Goal: Task Accomplishment & Management: Use online tool/utility

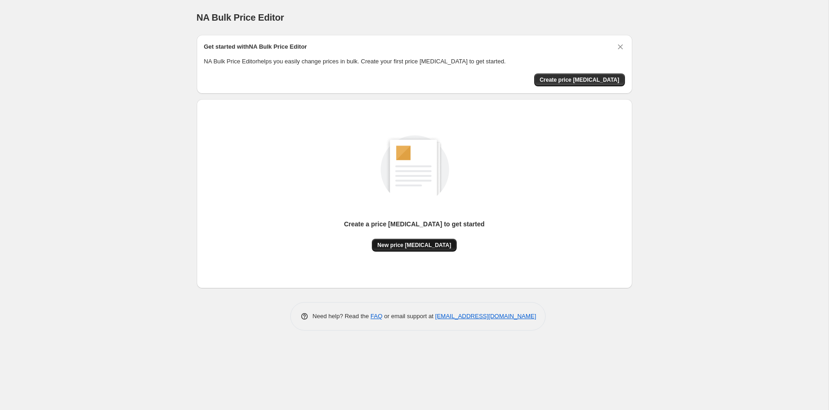
click at [417, 245] on span "New price [MEDICAL_DATA]" at bounding box center [415, 244] width 74 height 7
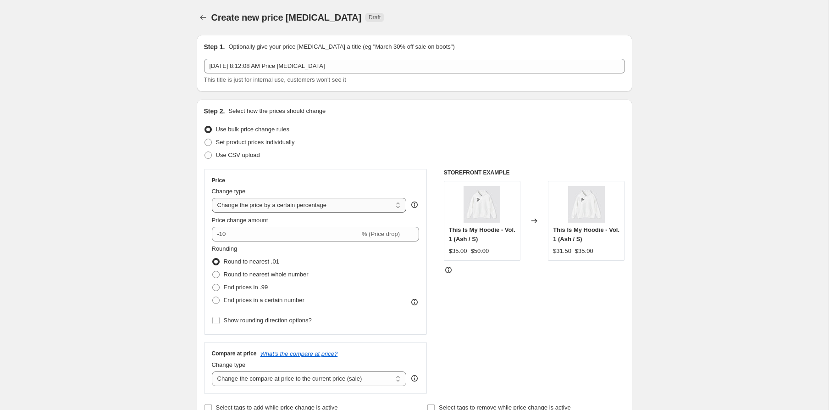
click at [290, 210] on select "Change the price to a certain amount Change the price by a certain amount Chang…" at bounding box center [309, 205] width 195 height 15
select select "by"
click at [212, 198] on select "Change the price to a certain amount Change the price by a certain amount Chang…" at bounding box center [309, 205] width 195 height 15
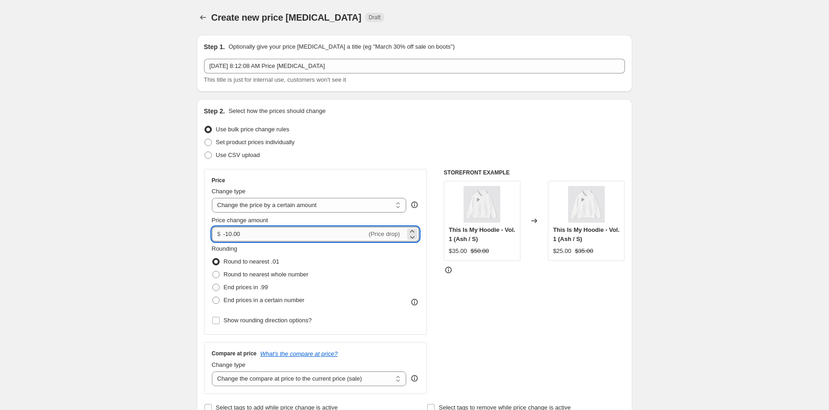
click at [290, 231] on input "-10.00" at bounding box center [295, 234] width 144 height 15
click at [229, 235] on input "-15.00" at bounding box center [295, 234] width 144 height 15
type input "15.00"
click at [294, 247] on fieldset "Rounding Round to nearest .01 Round to nearest whole number End prices in .99 E…" at bounding box center [260, 275] width 97 height 62
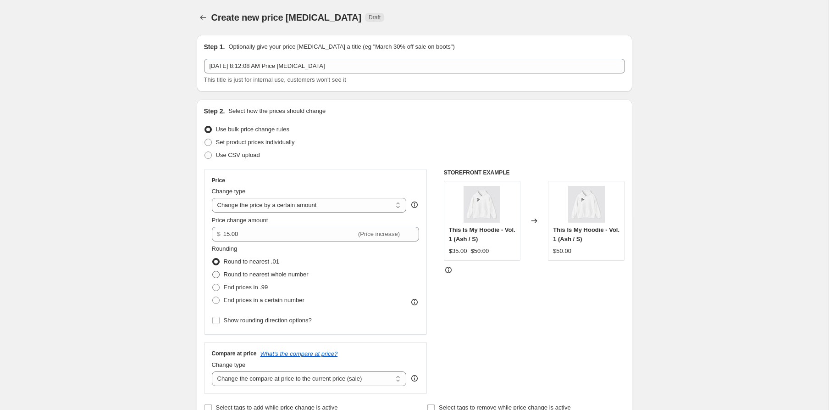
click at [288, 271] on span "Round to nearest whole number" at bounding box center [266, 274] width 85 height 7
click at [213, 271] on input "Round to nearest whole number" at bounding box center [212, 271] width 0 height 0
radio input "true"
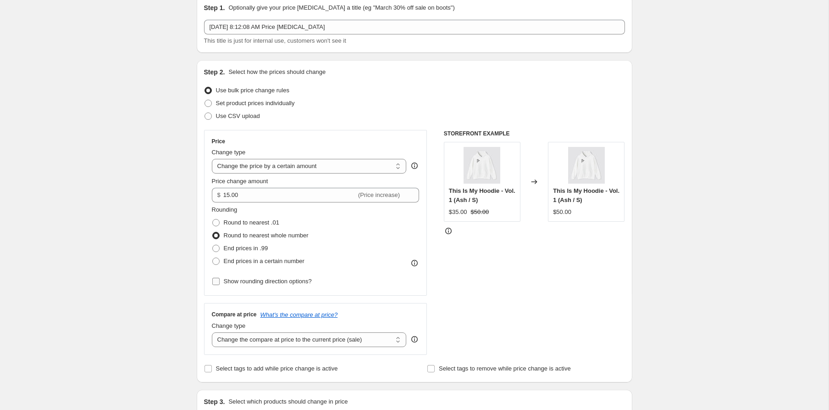
scroll to position [39, 0]
click at [323, 341] on select "Change the compare at price to the current price (sale) Change the compare at p…" at bounding box center [309, 339] width 195 height 15
select select "to"
click at [212, 332] on select "Change the compare at price to the current price (sale) Change the compare at p…" at bounding box center [309, 339] width 195 height 15
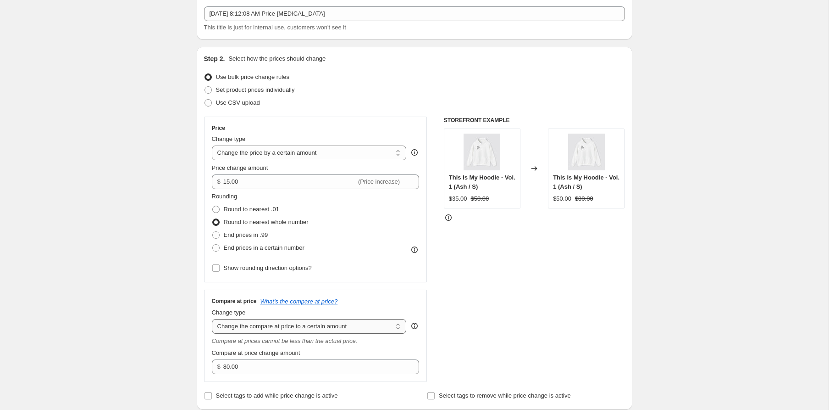
scroll to position [53, 0]
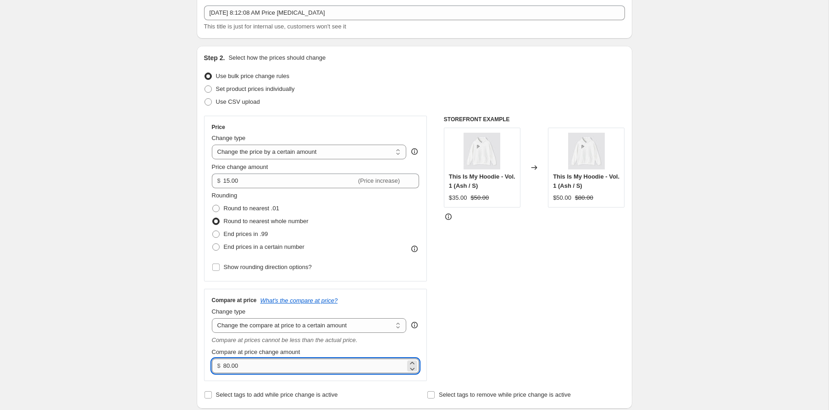
click at [338, 366] on input "80.00" at bounding box center [314, 365] width 182 height 15
type input "8"
type input "15.00"
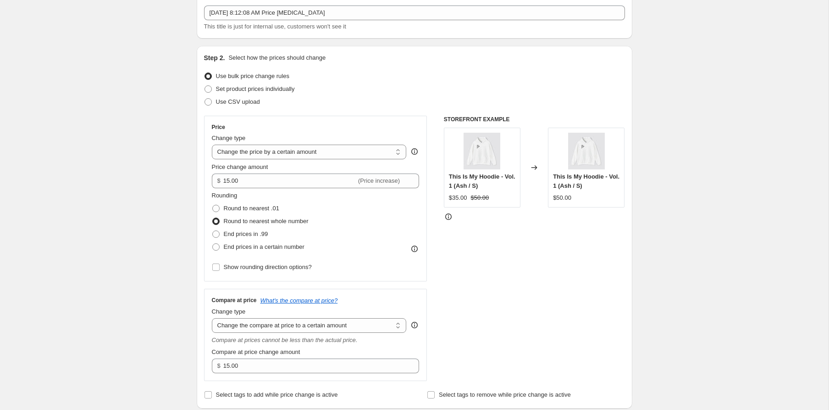
click at [489, 315] on div "STOREFRONT EXAMPLE This Is My Hoodie - Vol. 1 (Ash / S) $35.00 $50.00 Changed t…" at bounding box center [534, 248] width 181 height 265
click at [340, 327] on select "Change the compare at price to the current price (sale) Change the compare at p…" at bounding box center [309, 325] width 195 height 15
select select "bp"
click at [212, 318] on select "Change the compare at price to the current price (sale) Change the compare at p…" at bounding box center [309, 325] width 195 height 15
type input "12.00"
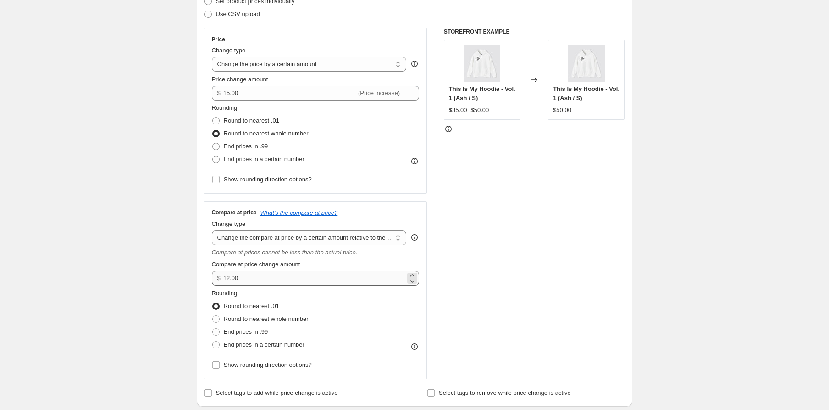
scroll to position [148, 0]
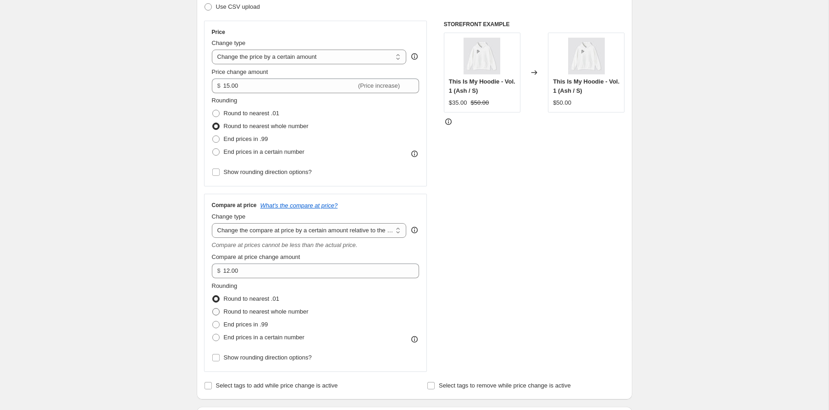
click at [285, 314] on span "Round to nearest whole number" at bounding box center [266, 311] width 85 height 7
click at [213, 308] on input "Round to nearest whole number" at bounding box center [212, 308] width 0 height 0
radio input "true"
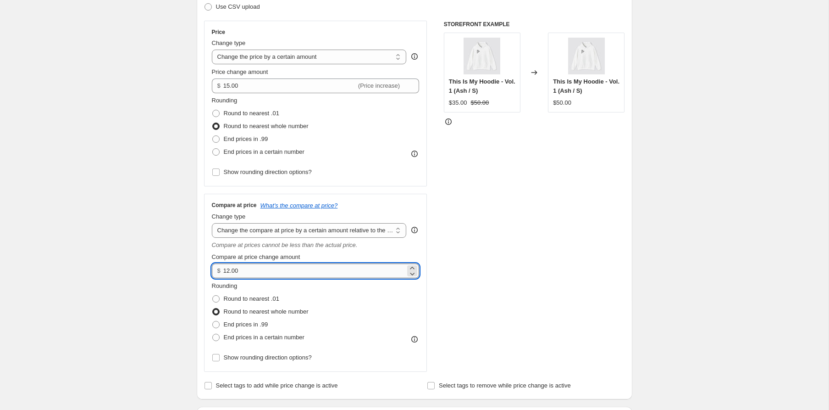
click at [276, 270] on input "12.00" at bounding box center [314, 270] width 182 height 15
type input "15.00"
click at [501, 302] on div "STOREFRONT EXAMPLE This Is My Hoodie - Vol. 1 (Ash / S) $35.00 $50.00 Changed t…" at bounding box center [534, 196] width 181 height 351
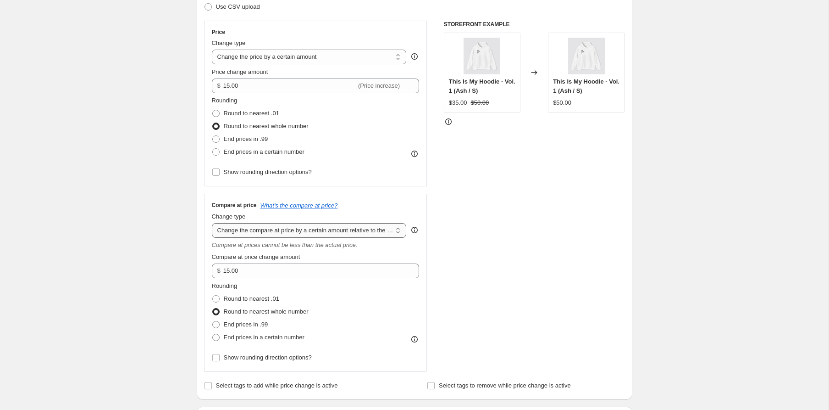
click at [348, 230] on select "Change the compare at price to the current price (sale) Change the compare at p…" at bounding box center [309, 230] width 195 height 15
click at [212, 223] on select "Change the compare at price to the current price (sale) Change the compare at p…" at bounding box center [309, 230] width 195 height 15
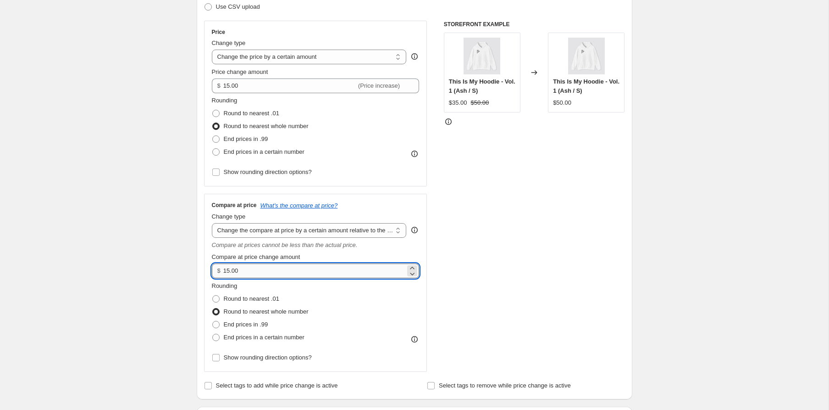
click at [223, 271] on input "15.00" at bounding box center [314, 270] width 182 height 15
click at [479, 317] on div "STOREFRONT EXAMPLE This Is My Hoodie - Vol. 1 (Ash / S) $35.00 $50.00 Changed t…" at bounding box center [534, 196] width 181 height 351
click at [284, 273] on input "15.00" at bounding box center [314, 270] width 182 height 15
click at [224, 271] on input "15.00" at bounding box center [314, 270] width 182 height 15
click at [465, 256] on div "STOREFRONT EXAMPLE This Is My Hoodie - Vol. 1 (Ash / S) $35.00 $50.00 Changed t…" at bounding box center [534, 196] width 181 height 351
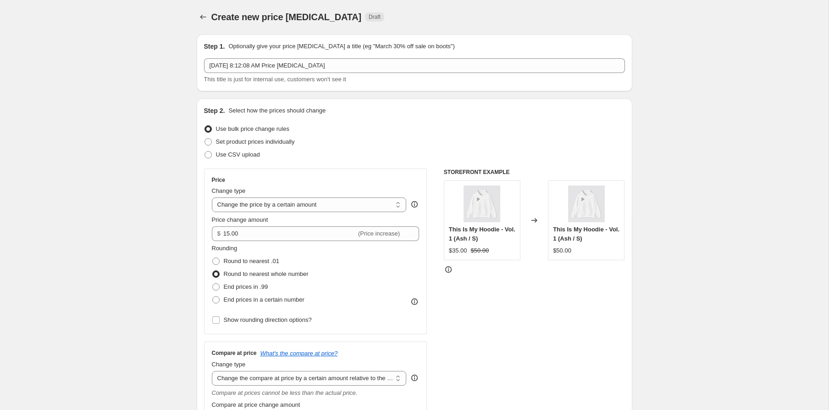
scroll to position [0, 0]
click at [203, 17] on icon "Price change jobs" at bounding box center [203, 17] width 9 height 9
